Goal: Find specific page/section: Find specific page/section

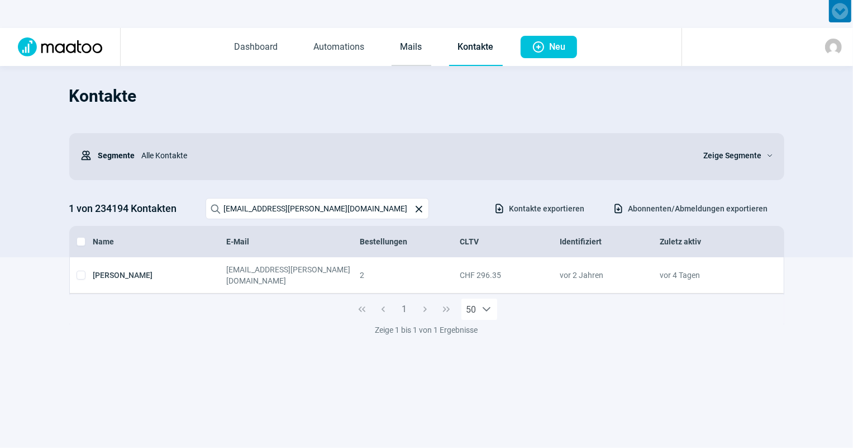
click at [409, 48] on link "Mails" at bounding box center [412, 47] width 40 height 37
